Goal: Transaction & Acquisition: Purchase product/service

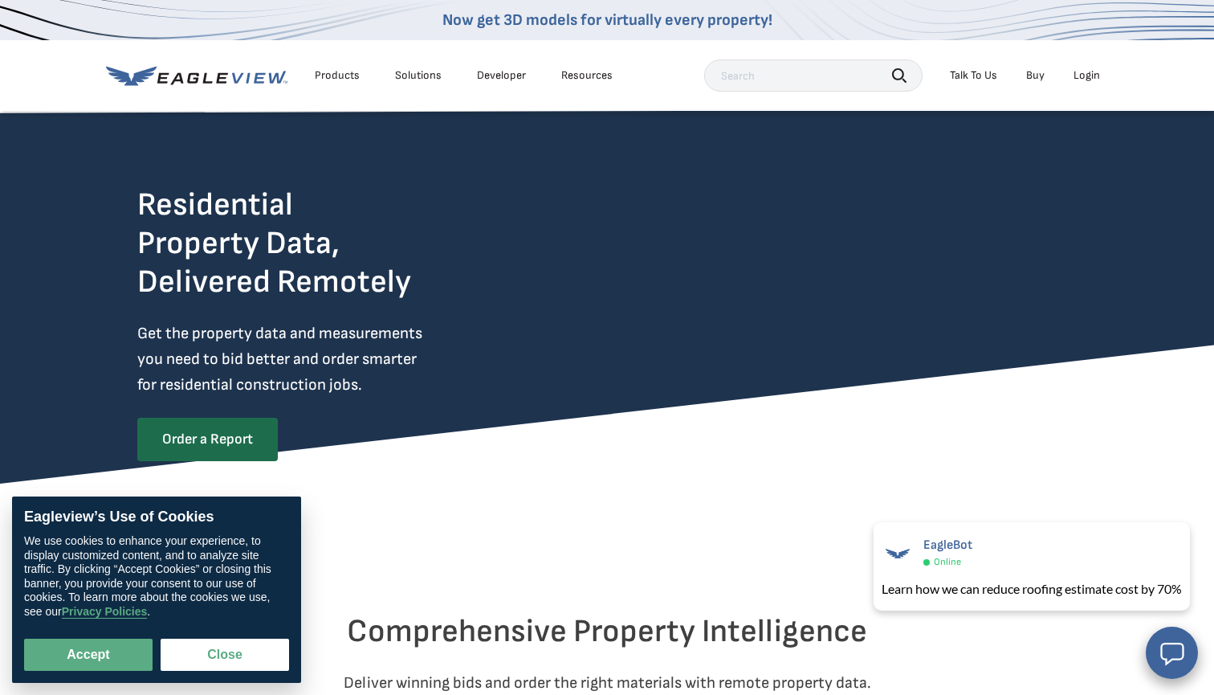
click at [531, 76] on div "Login" at bounding box center [1087, 75] width 27 height 14
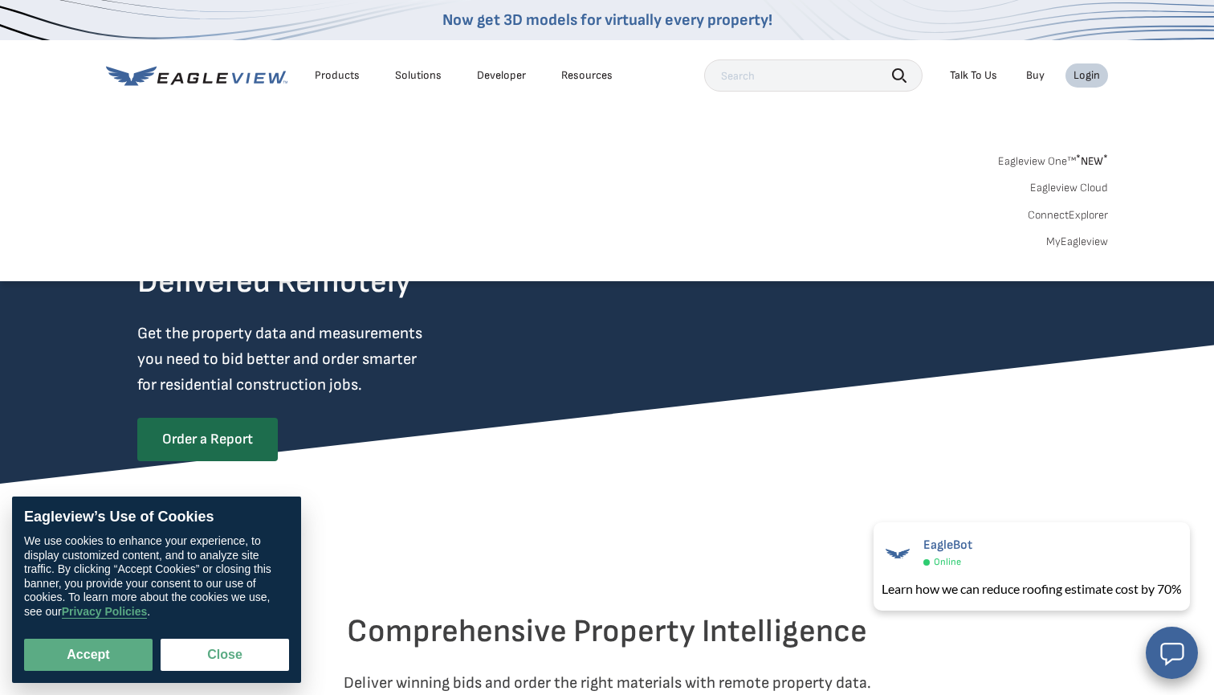
click at [531, 75] on div "Login" at bounding box center [1087, 75] width 27 height 14
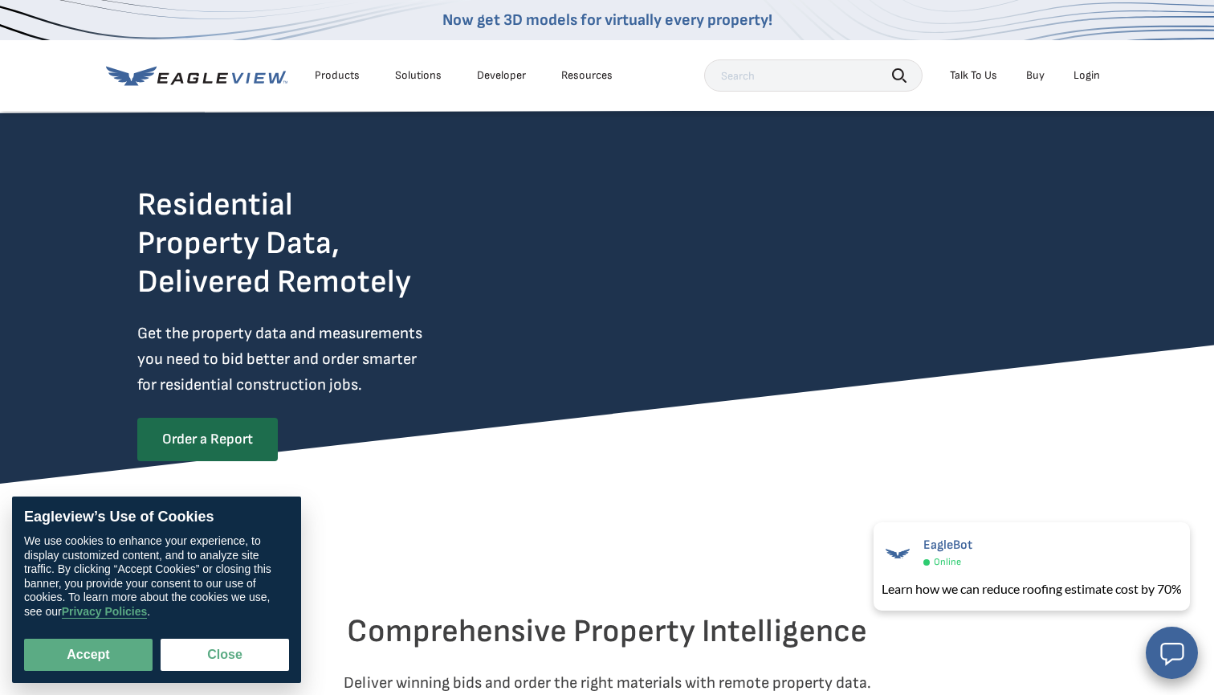
click at [531, 75] on div "Login" at bounding box center [1087, 75] width 27 height 14
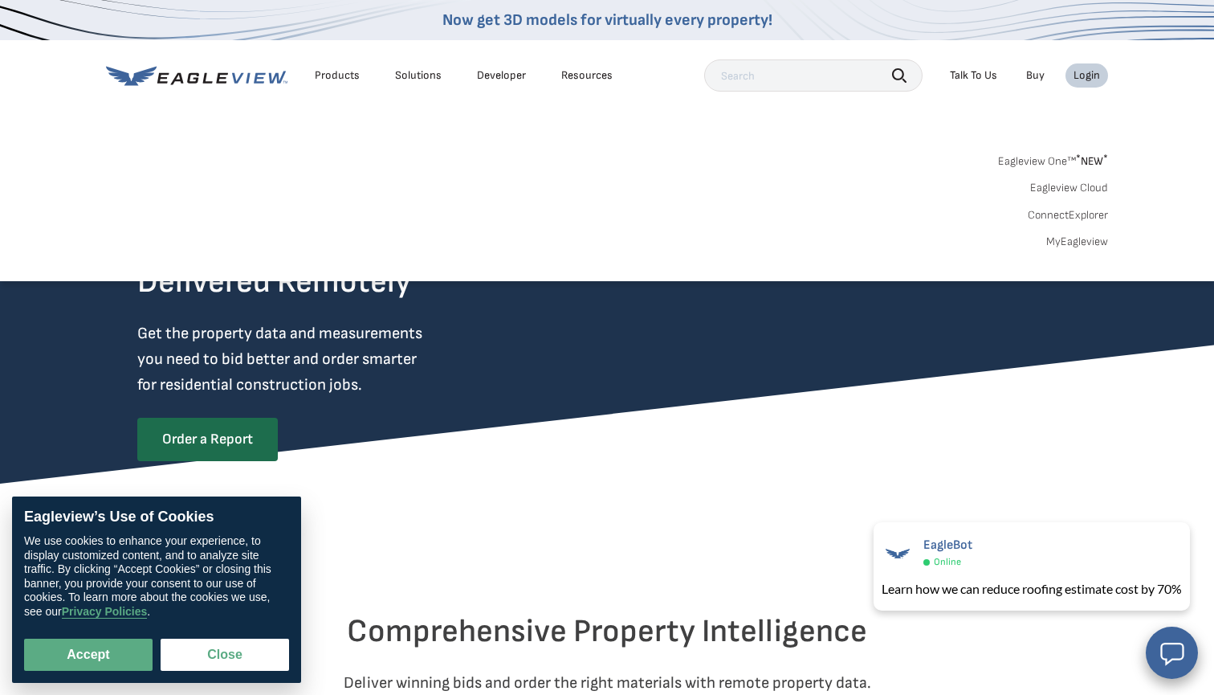
click at [531, 158] on link "Eagleview One™ * NEW *" at bounding box center [1053, 158] width 110 height 18
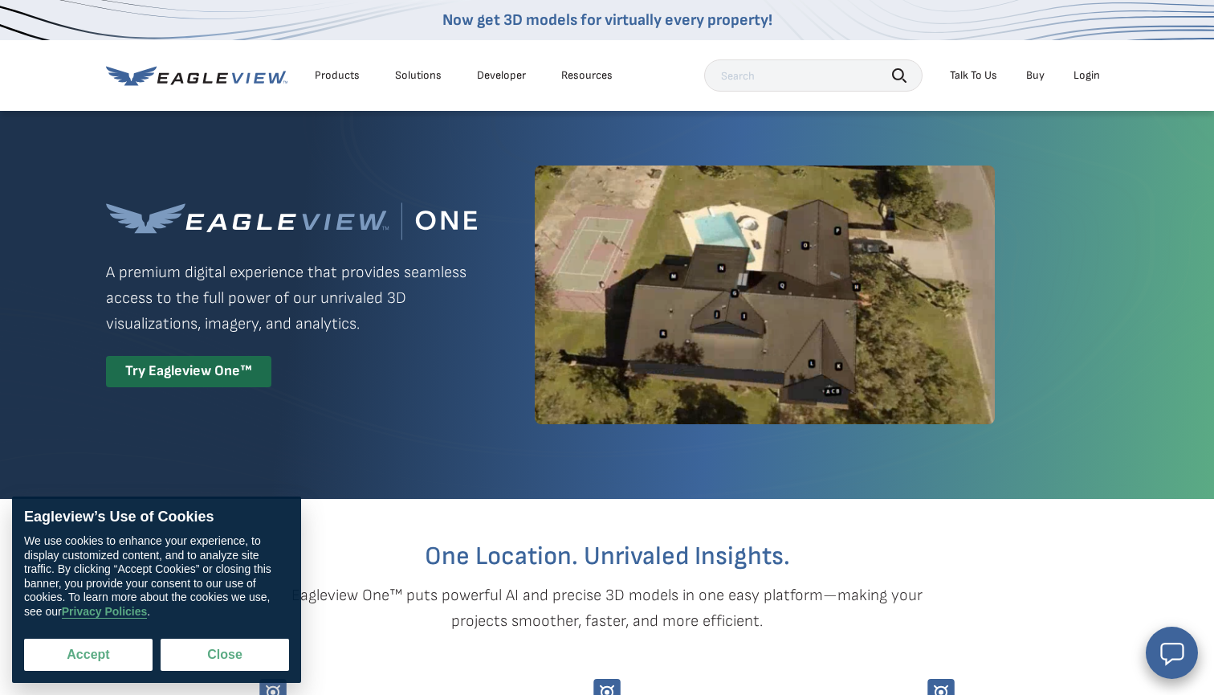
click at [106, 653] on button "Accept" at bounding box center [88, 654] width 128 height 32
checkbox input "true"
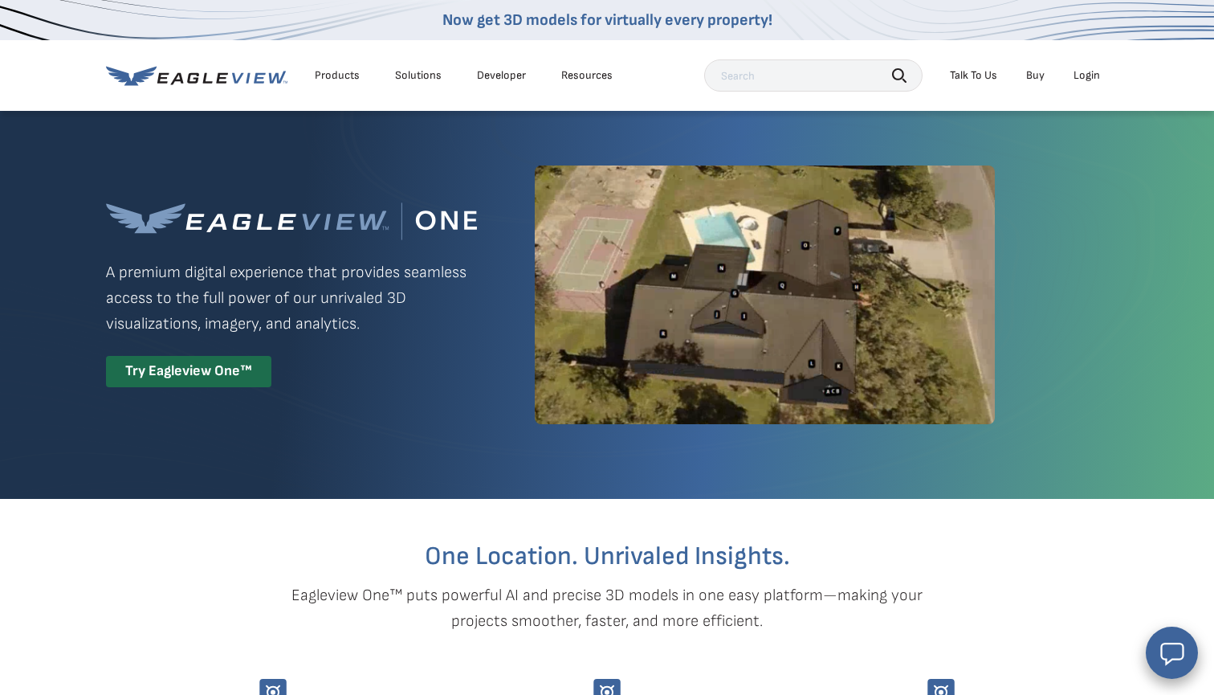
click at [1092, 71] on div "Login" at bounding box center [1087, 75] width 27 height 14
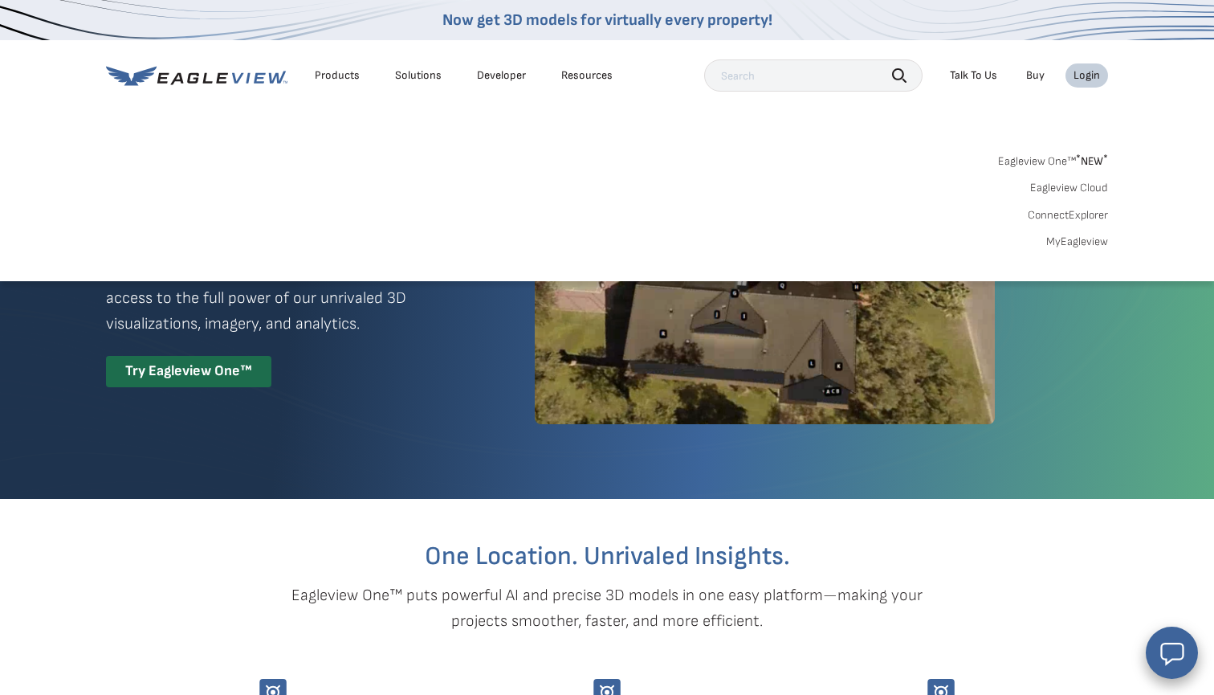
click at [1073, 239] on link "MyEagleview" at bounding box center [1077, 241] width 62 height 14
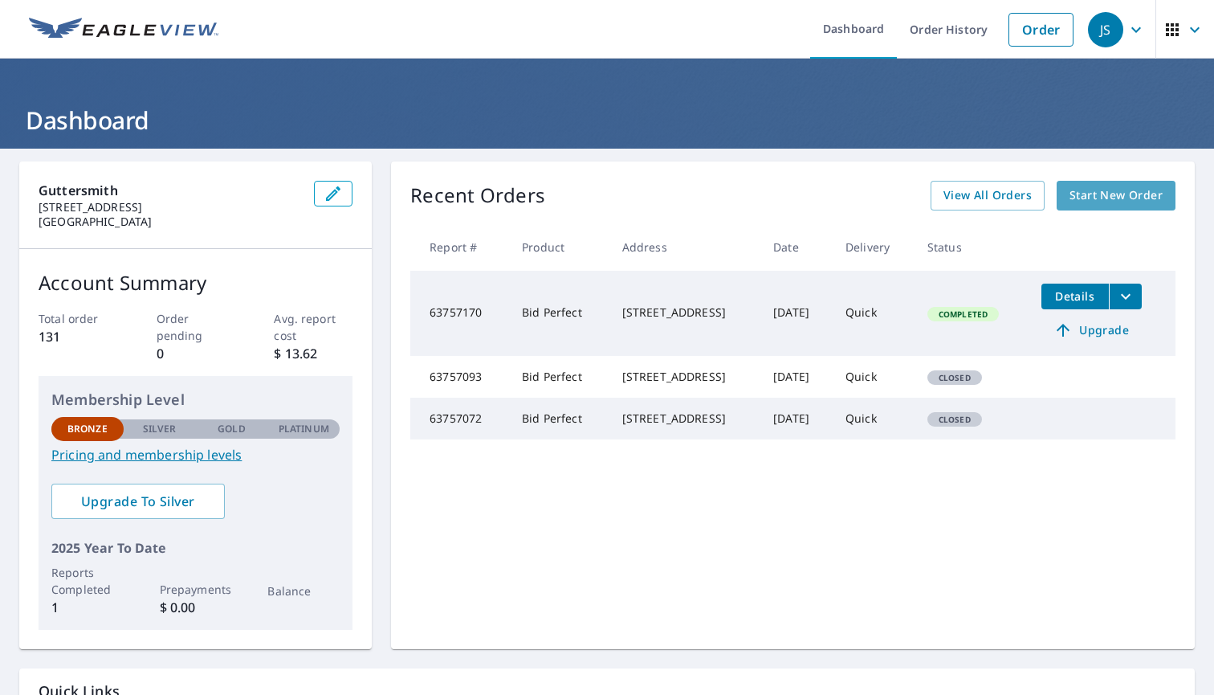
click at [1154, 199] on span "Start New Order" at bounding box center [1116, 196] width 93 height 20
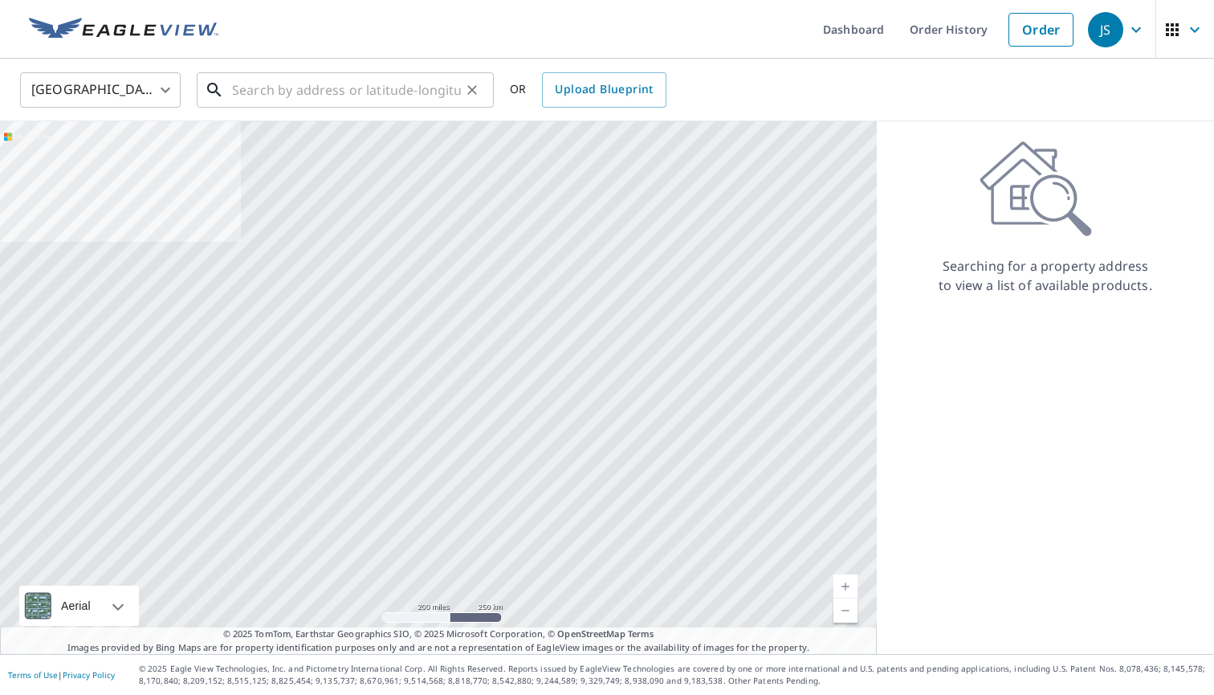
click at [340, 87] on input "text" at bounding box center [346, 89] width 229 height 45
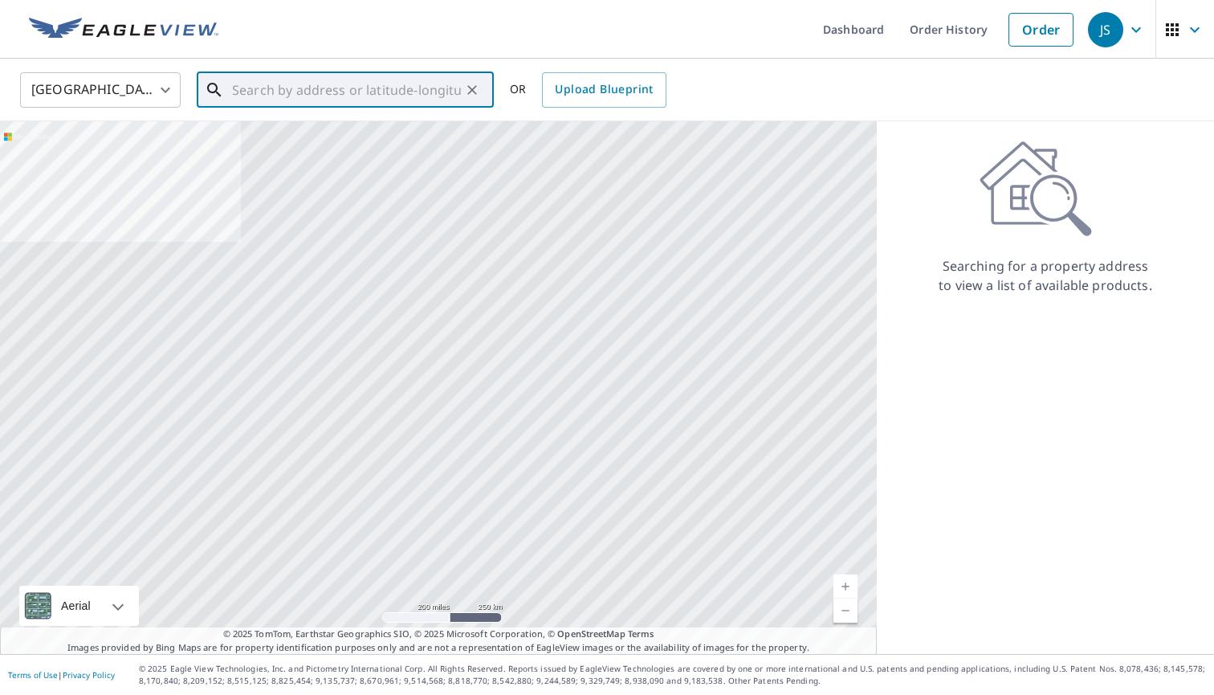
paste input "Address: [STREET_ADDRESS]"
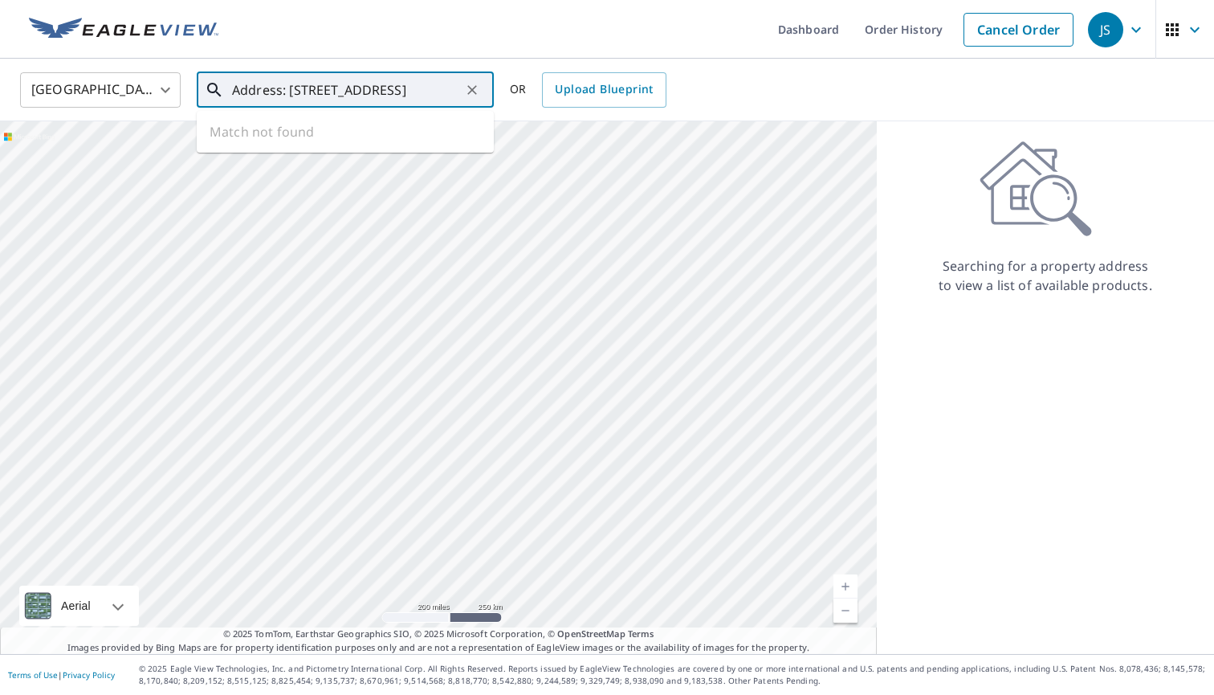
click at [276, 90] on input "Address: [STREET_ADDRESS]" at bounding box center [346, 89] width 229 height 45
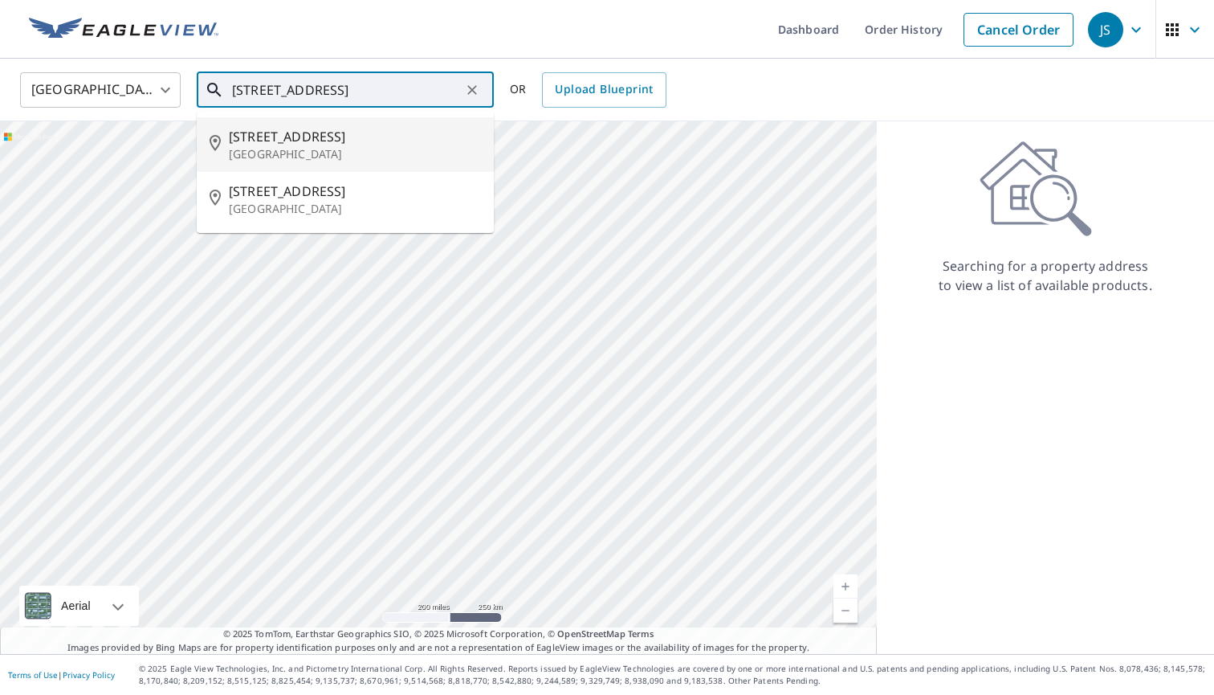
click at [331, 142] on span "[STREET_ADDRESS]" at bounding box center [355, 136] width 252 height 19
type input "[STREET_ADDRESS]"
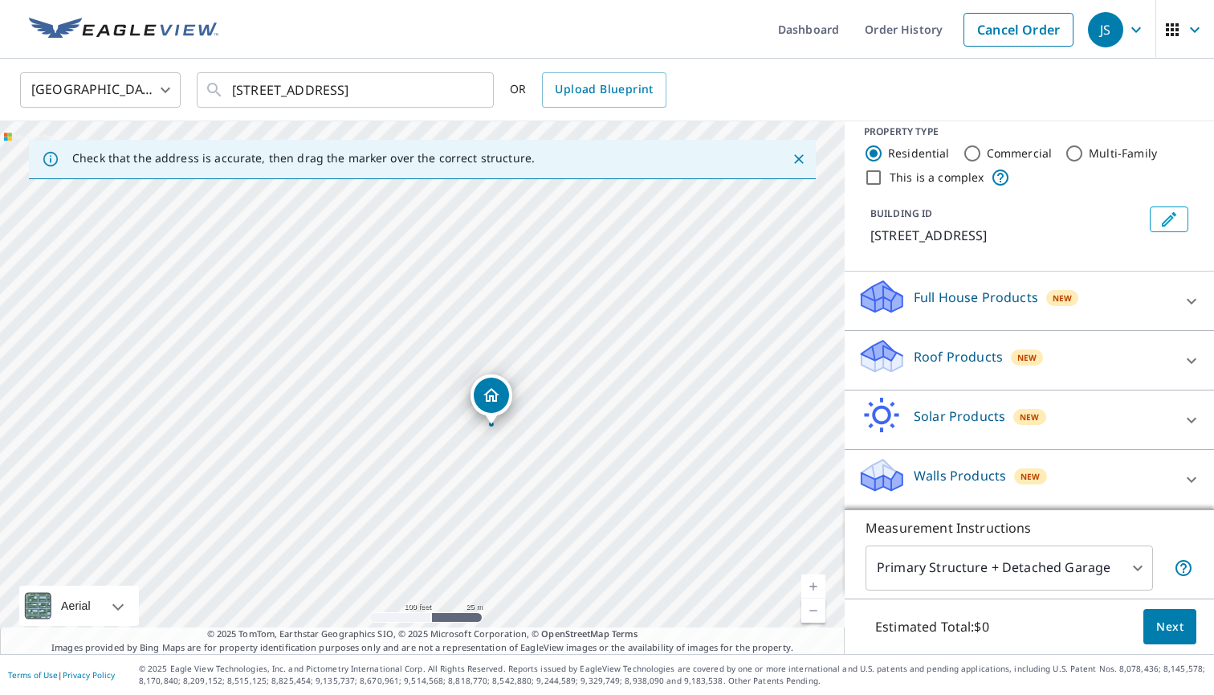
scroll to position [16, 0]
click at [1108, 349] on div "Roof Products New" at bounding box center [1015, 360] width 315 height 46
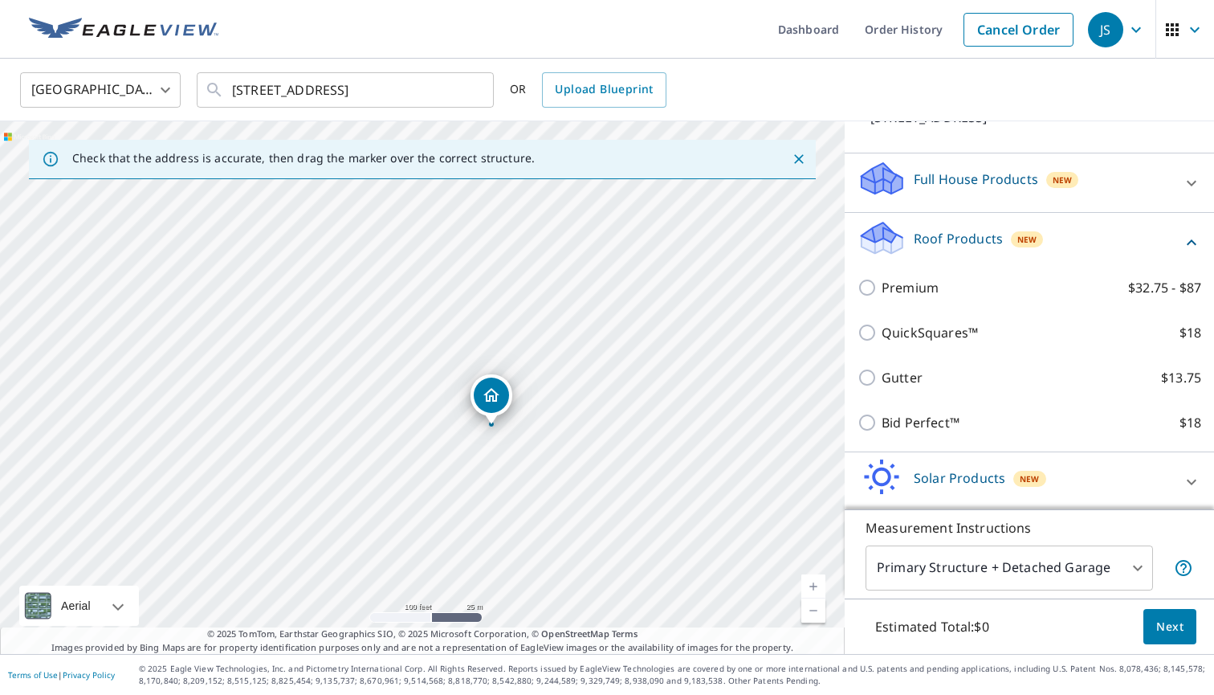
scroll to position [177, 0]
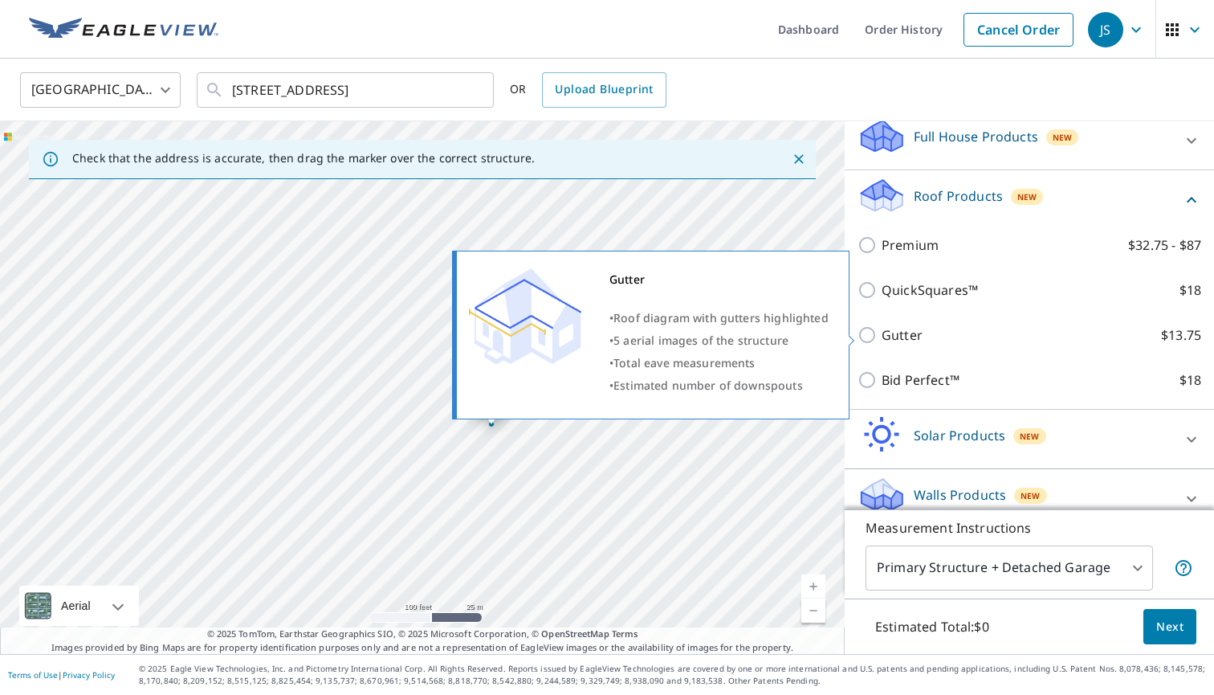
click at [871, 333] on input "Gutter $13.75" at bounding box center [870, 334] width 24 height 19
checkbox input "true"
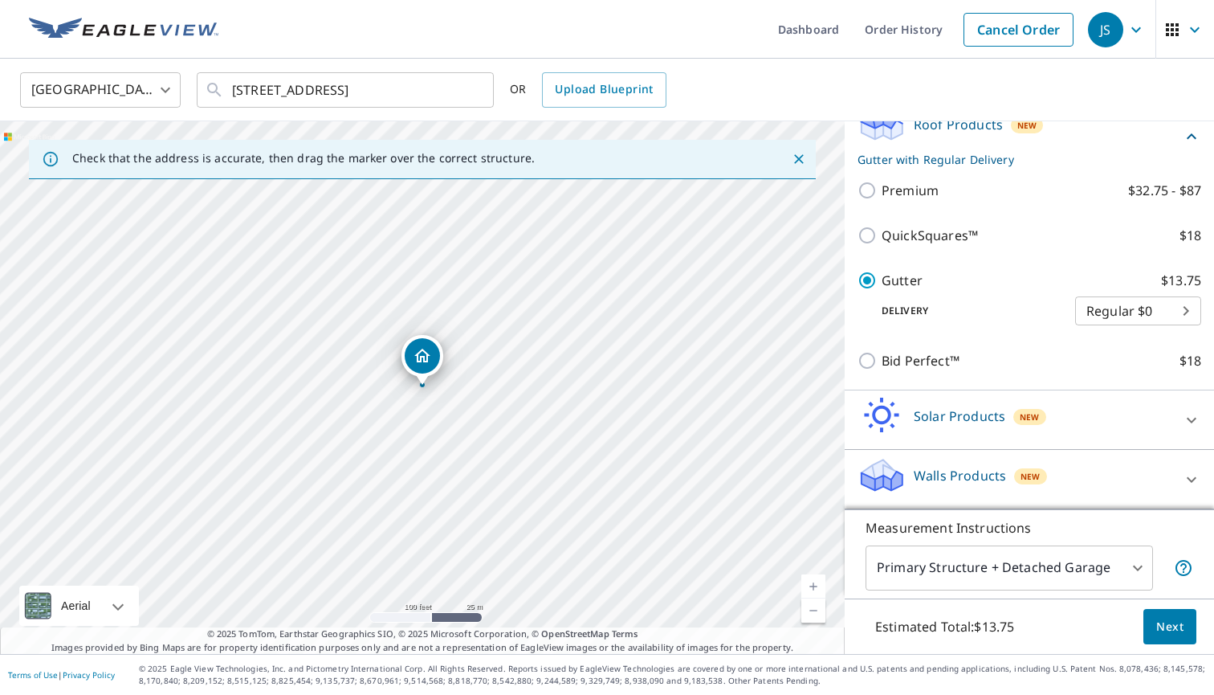
scroll to position [248, 0]
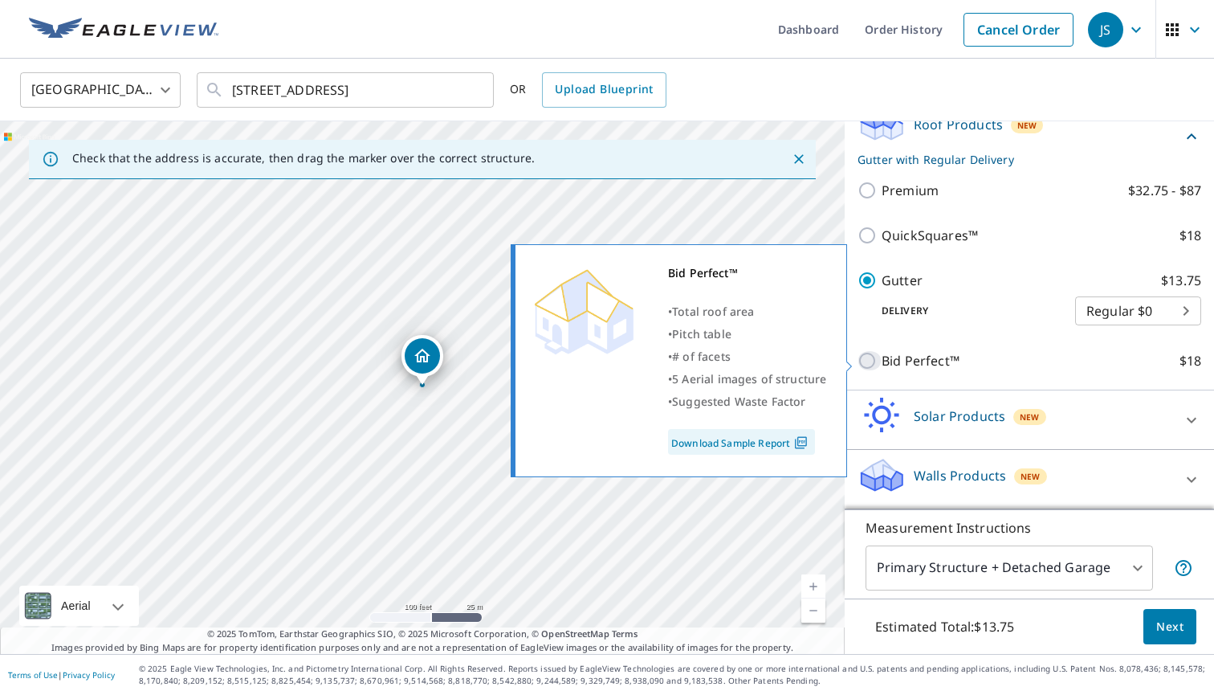
click at [873, 357] on input "Bid Perfect™ $18" at bounding box center [870, 360] width 24 height 19
checkbox input "true"
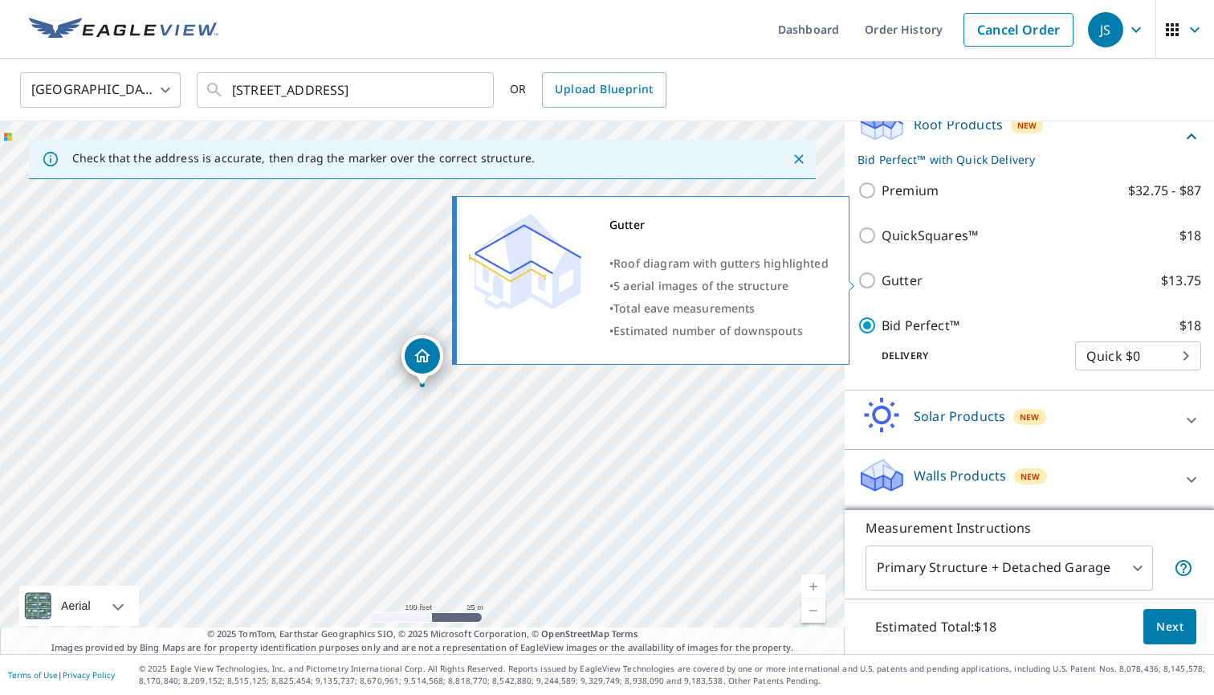
click at [869, 278] on input "Gutter $13.75" at bounding box center [870, 280] width 24 height 19
checkbox input "true"
checkbox input "false"
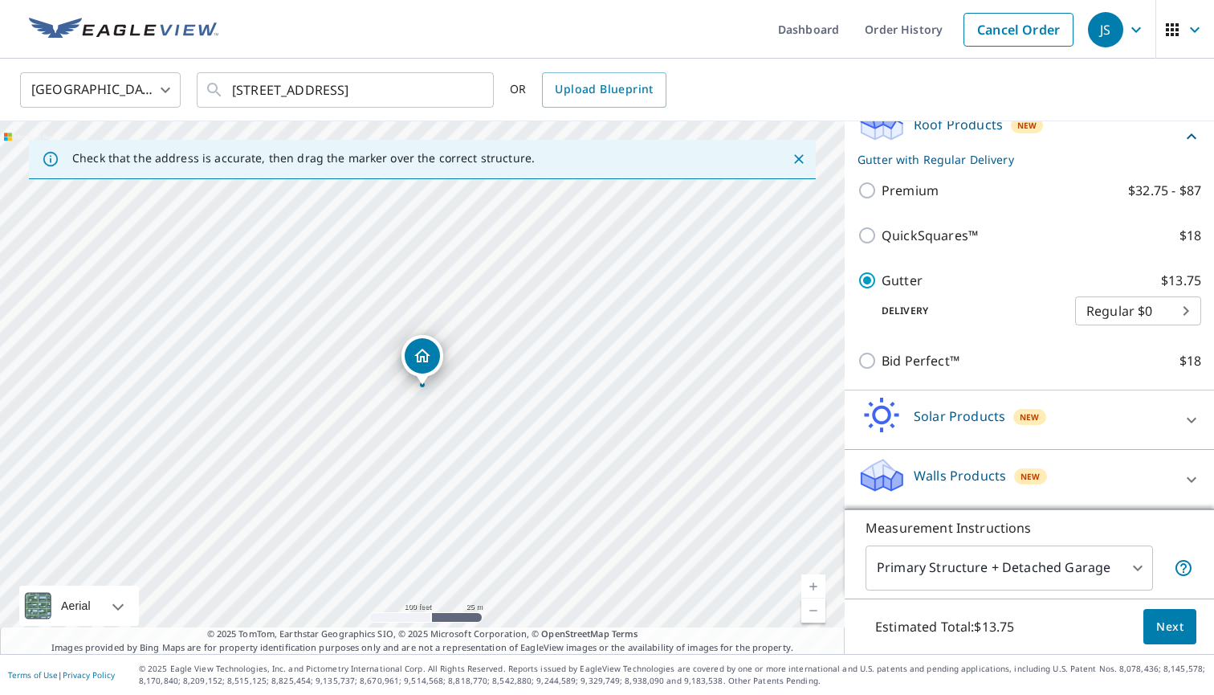
click at [1144, 306] on body "JS JS Dashboard Order History Cancel Order JS [GEOGRAPHIC_DATA] [GEOGRAPHIC_DAT…" at bounding box center [607, 347] width 1214 height 695
click at [1075, 268] on div at bounding box center [607, 347] width 1214 height 695
click at [1165, 625] on span "Next" at bounding box center [1169, 627] width 27 height 20
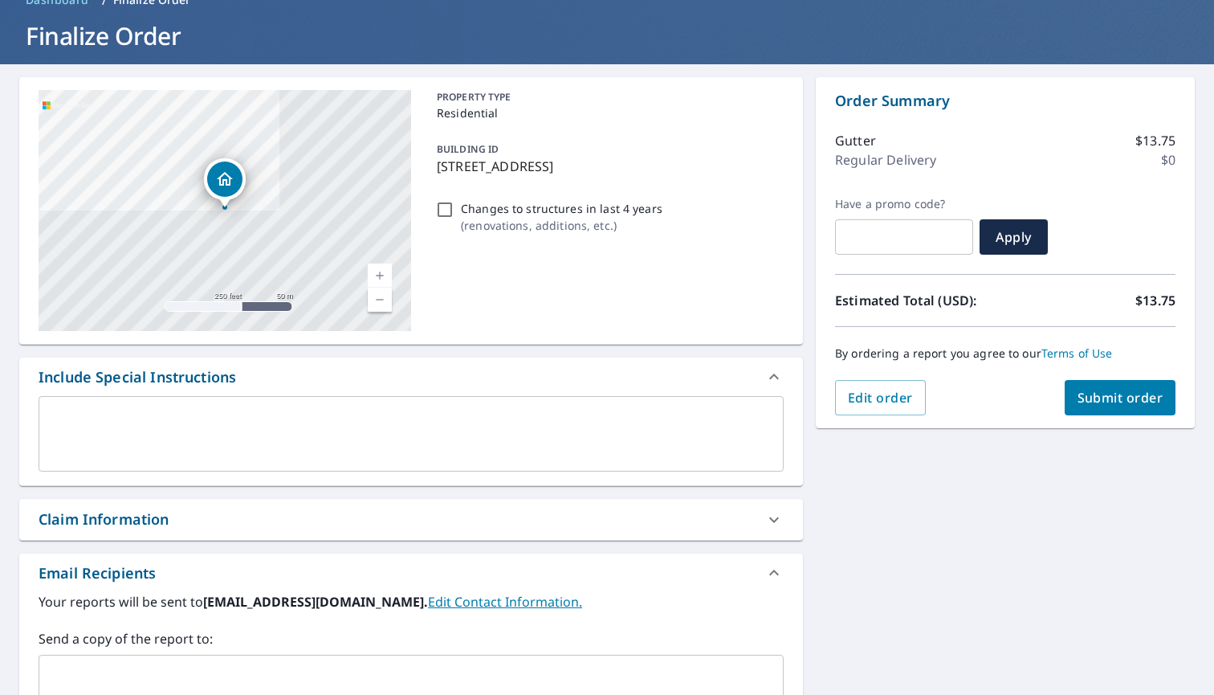
scroll to position [117, 0]
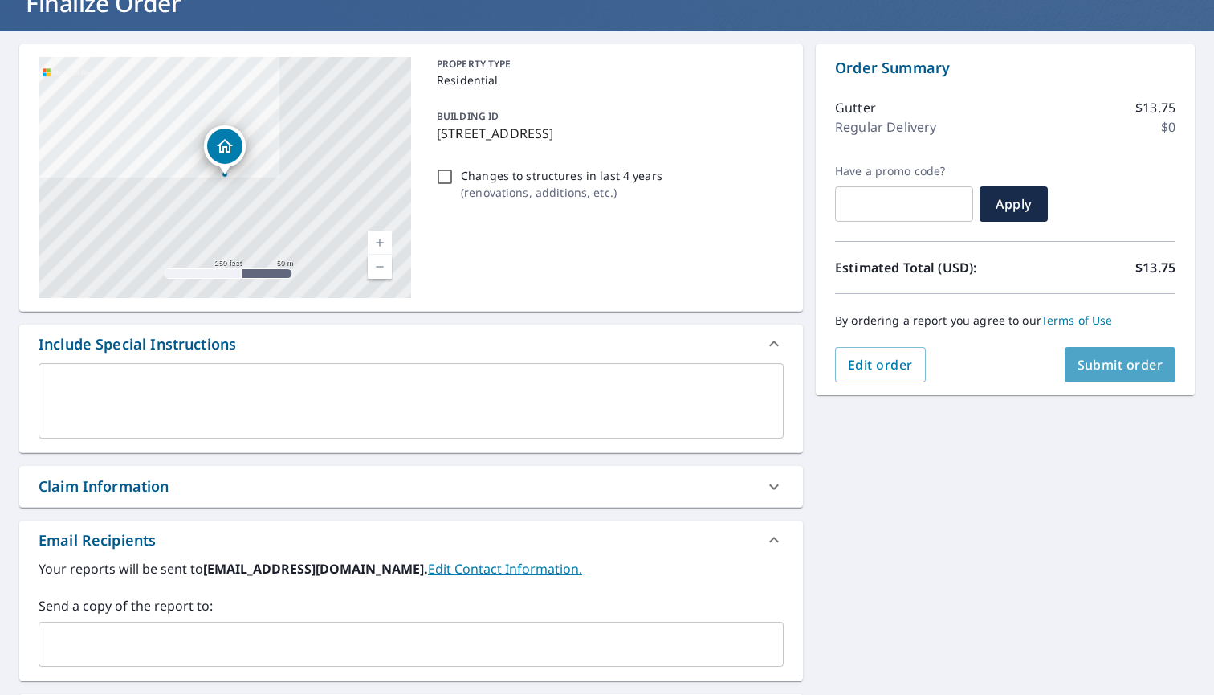
click at [1124, 372] on span "Submit order" at bounding box center [1121, 365] width 86 height 18
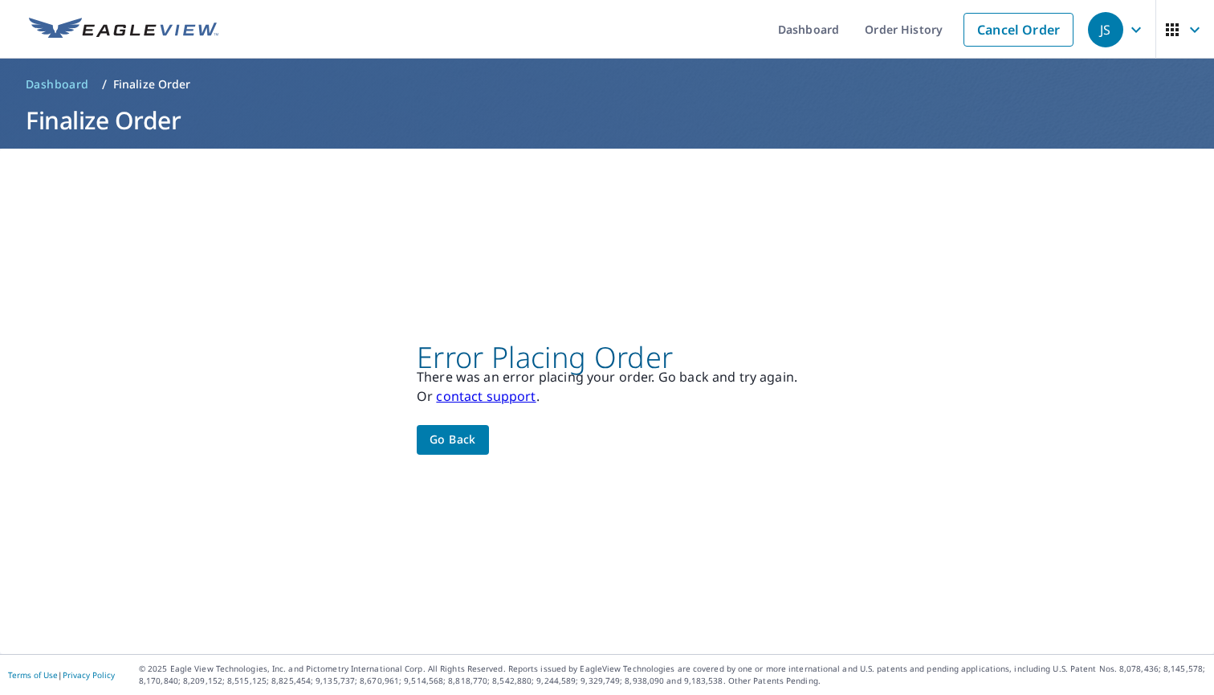
scroll to position [0, 0]
click at [464, 444] on span "Go back" at bounding box center [453, 440] width 47 height 20
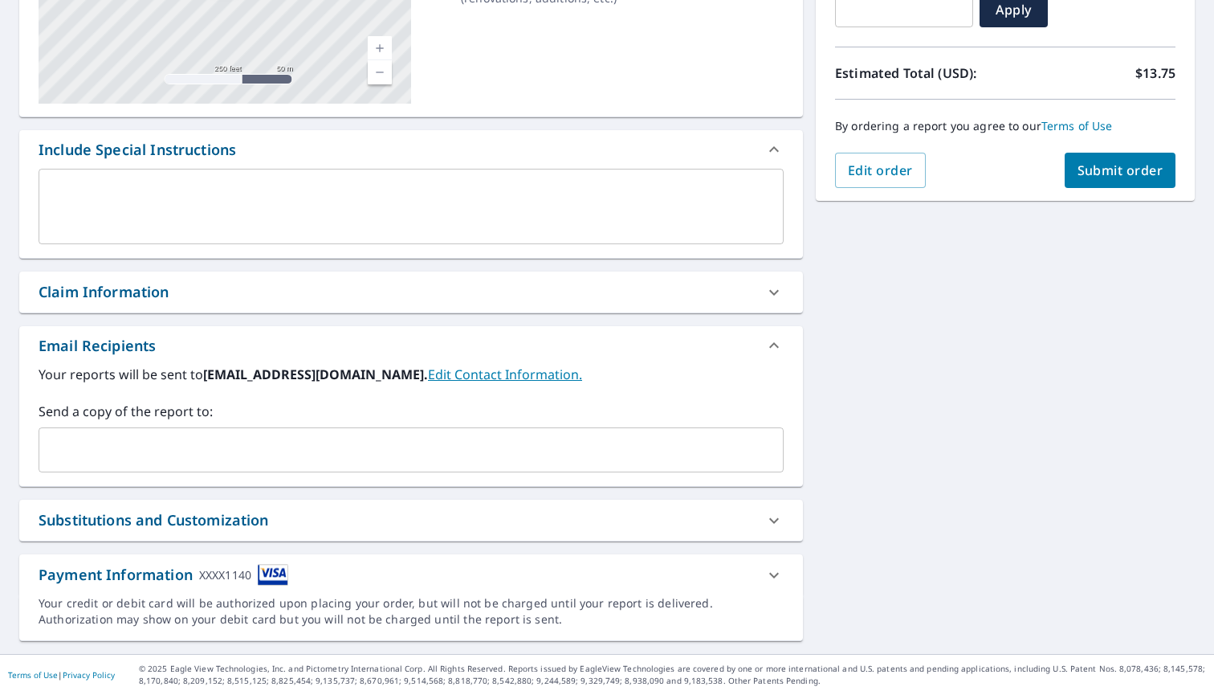
scroll to position [312, 0]
click at [773, 577] on icon at bounding box center [774, 574] width 19 height 19
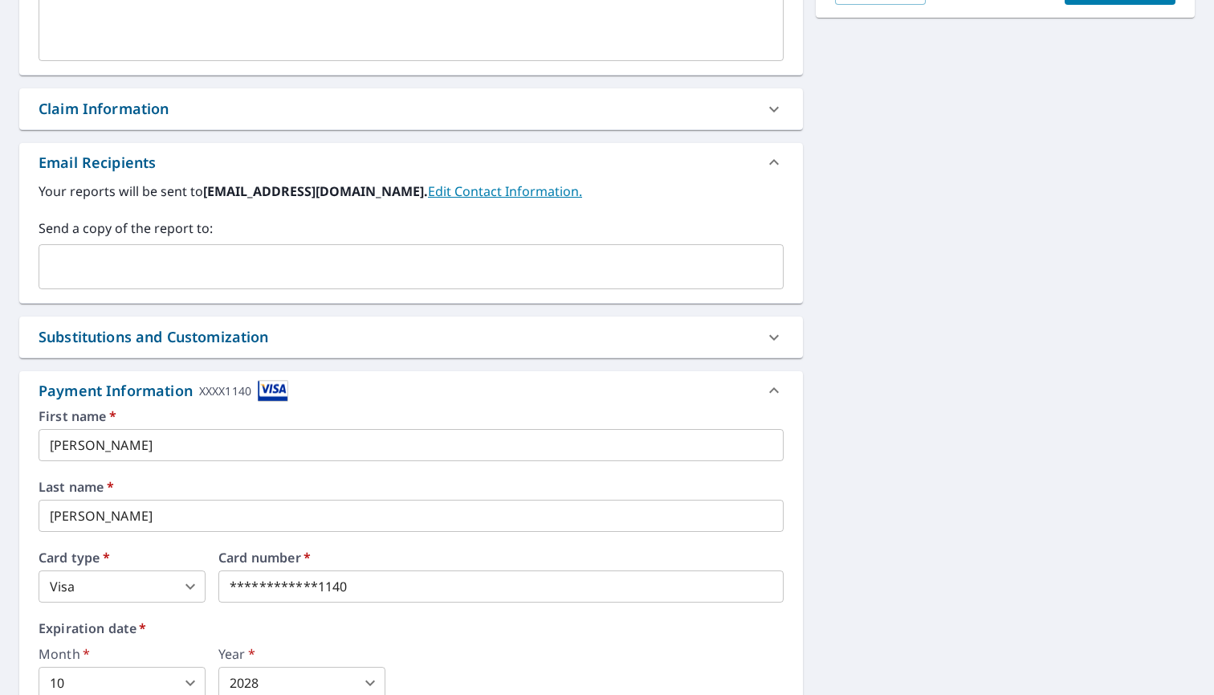
scroll to position [522, 0]
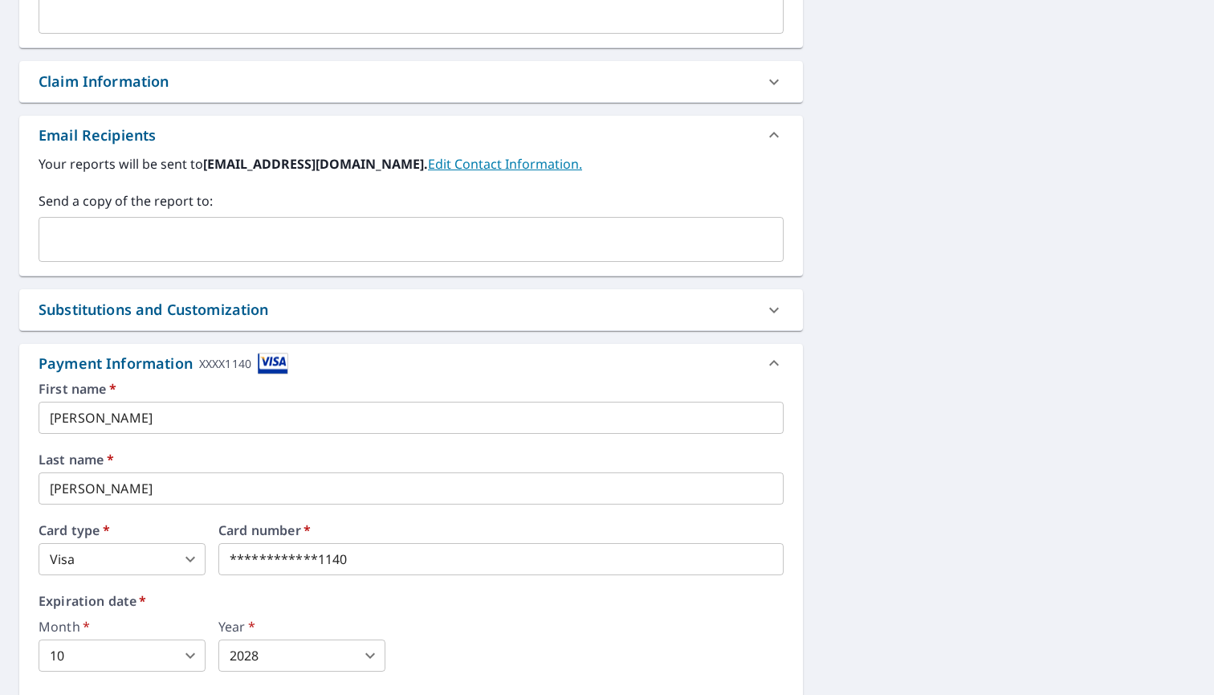
click at [316, 416] on input "[PERSON_NAME]" at bounding box center [411, 418] width 745 height 32
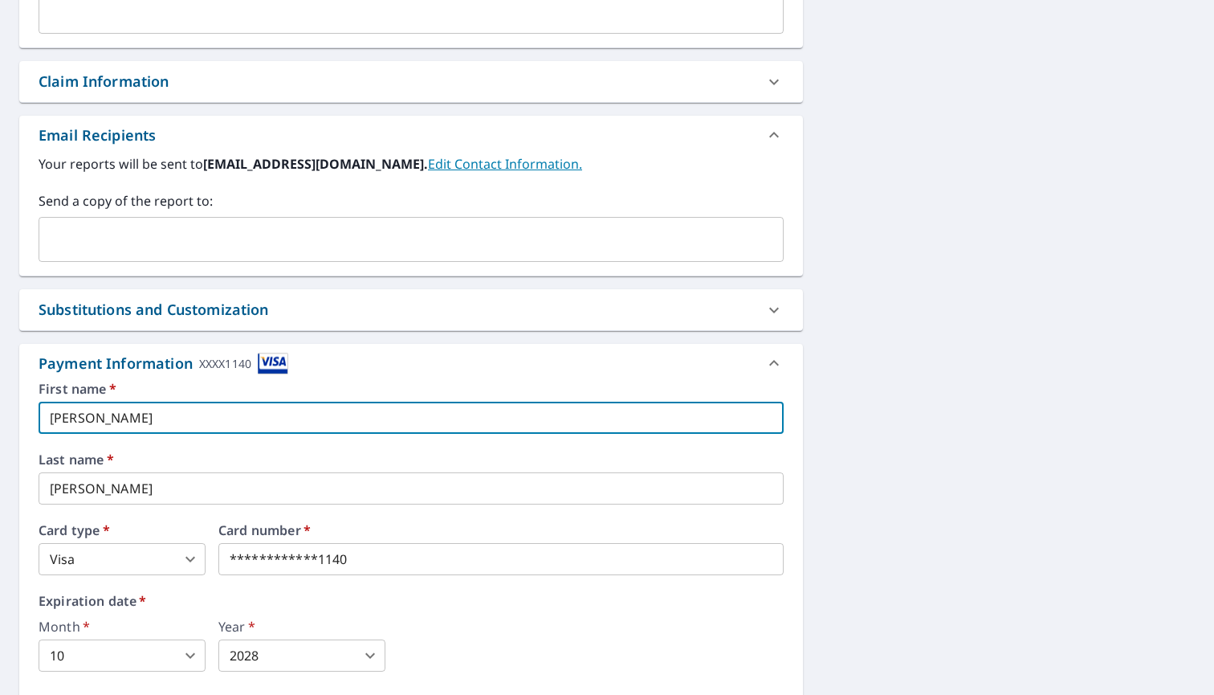
click at [316, 416] on input "[PERSON_NAME]" at bounding box center [411, 418] width 745 height 32
type input "[PERSON_NAME]"
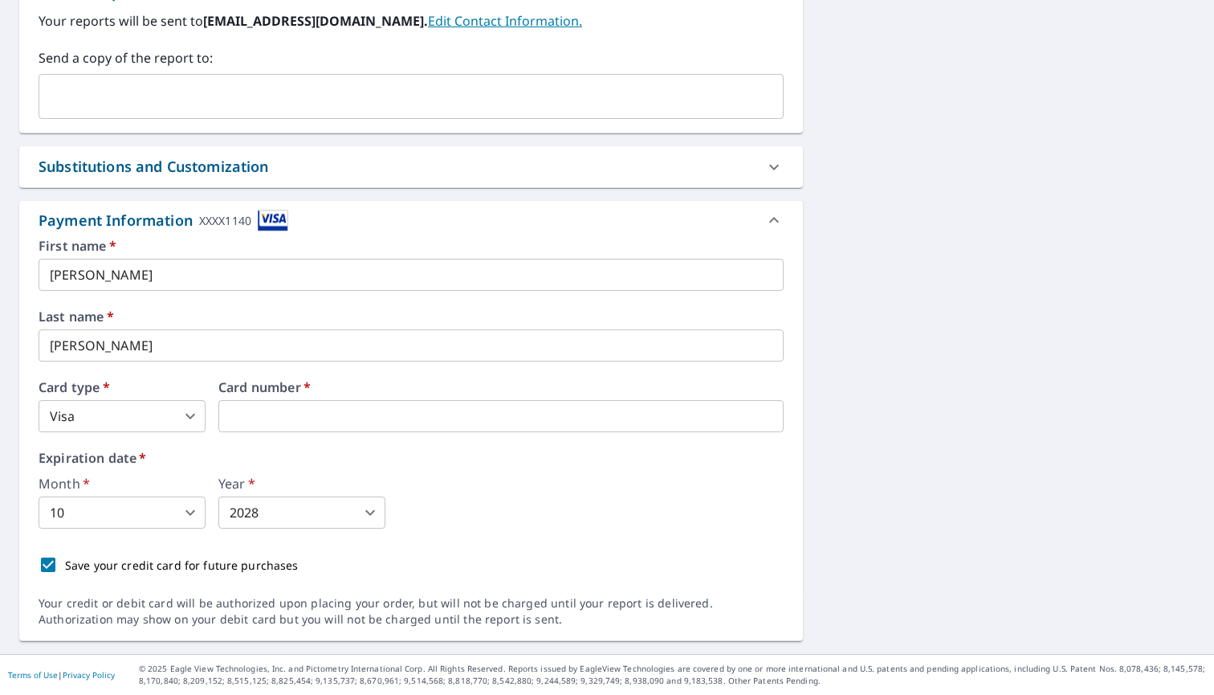
scroll to position [665, 0]
click at [113, 520] on body "JS JS Dashboard Order History Cancel Order JS Dashboard / Finalize Order Finali…" at bounding box center [607, 347] width 1214 height 695
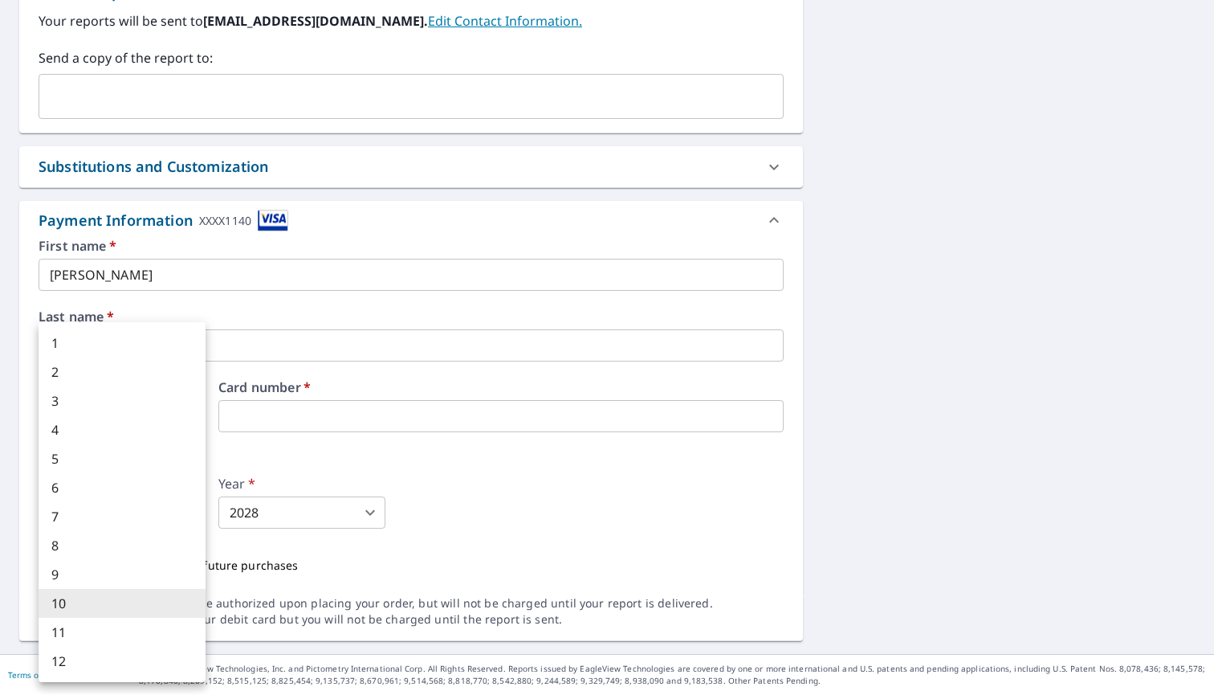
click at [112, 400] on li "3" at bounding box center [122, 400] width 167 height 29
type input "3"
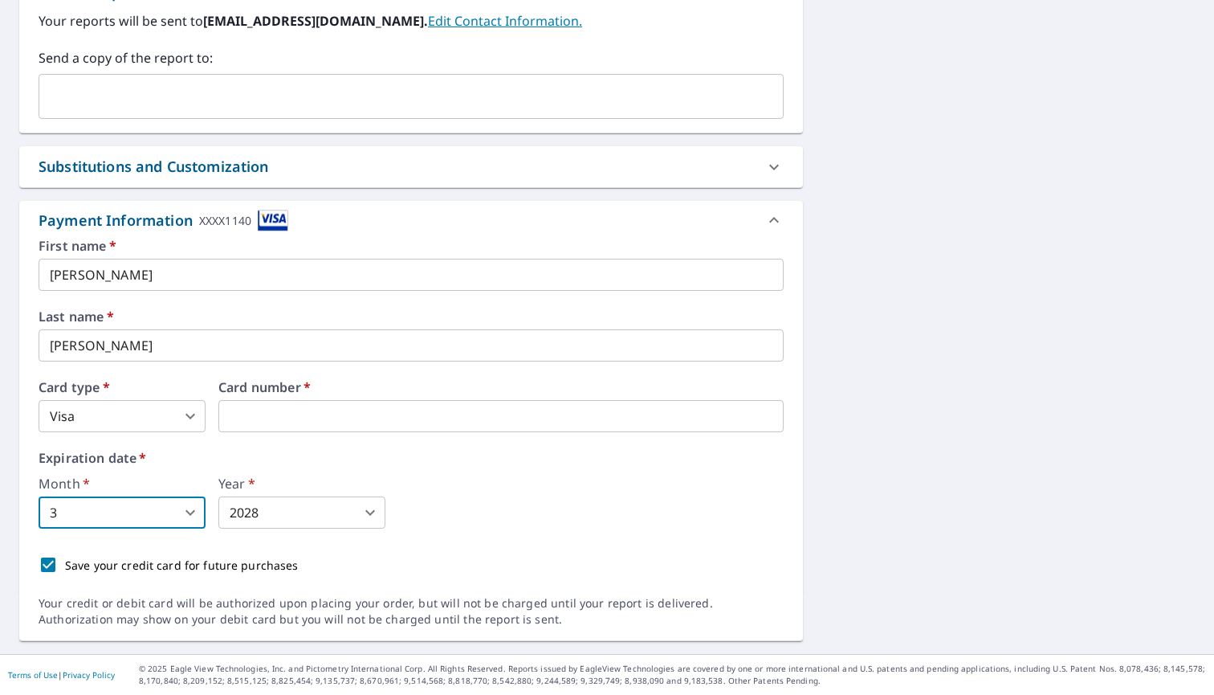
click at [307, 519] on body "JS JS Dashboard Order History Cancel Order JS Dashboard / Finalize Order Finali…" at bounding box center [607, 347] width 1214 height 695
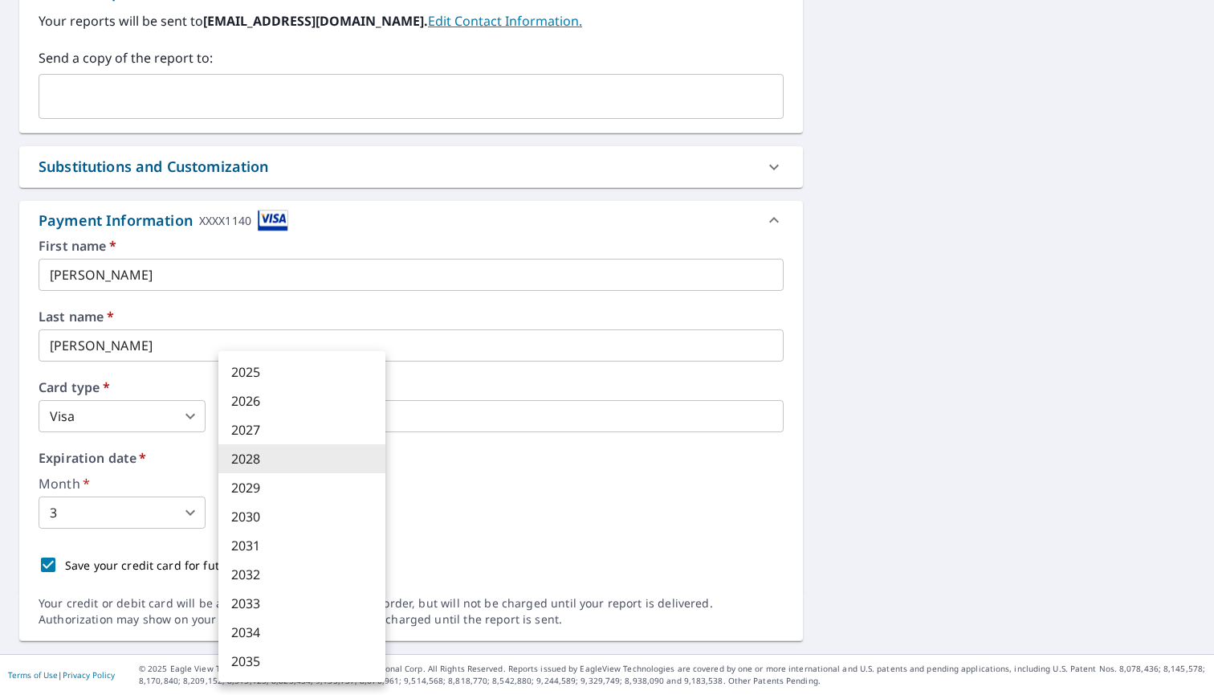
click at [310, 495] on li "2029" at bounding box center [301, 487] width 167 height 29
type input "2029"
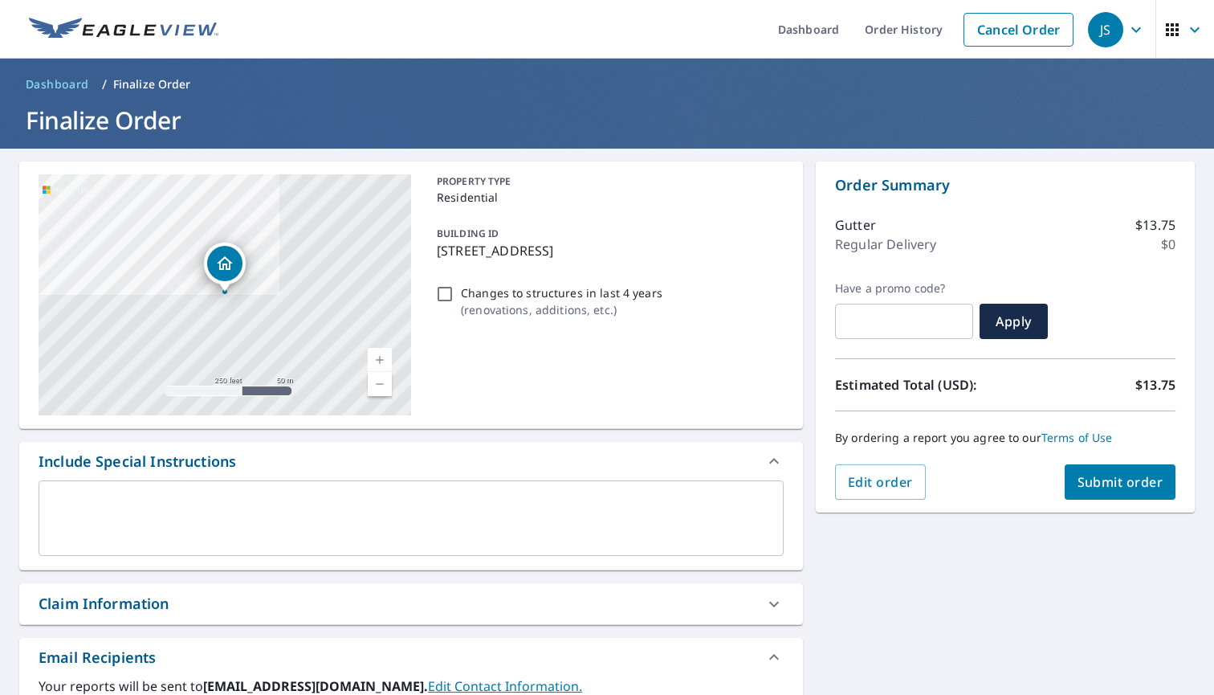
scroll to position [0, 0]
click at [1136, 480] on span "Submit order" at bounding box center [1121, 482] width 86 height 18
